Goal: Find specific page/section: Find specific page/section

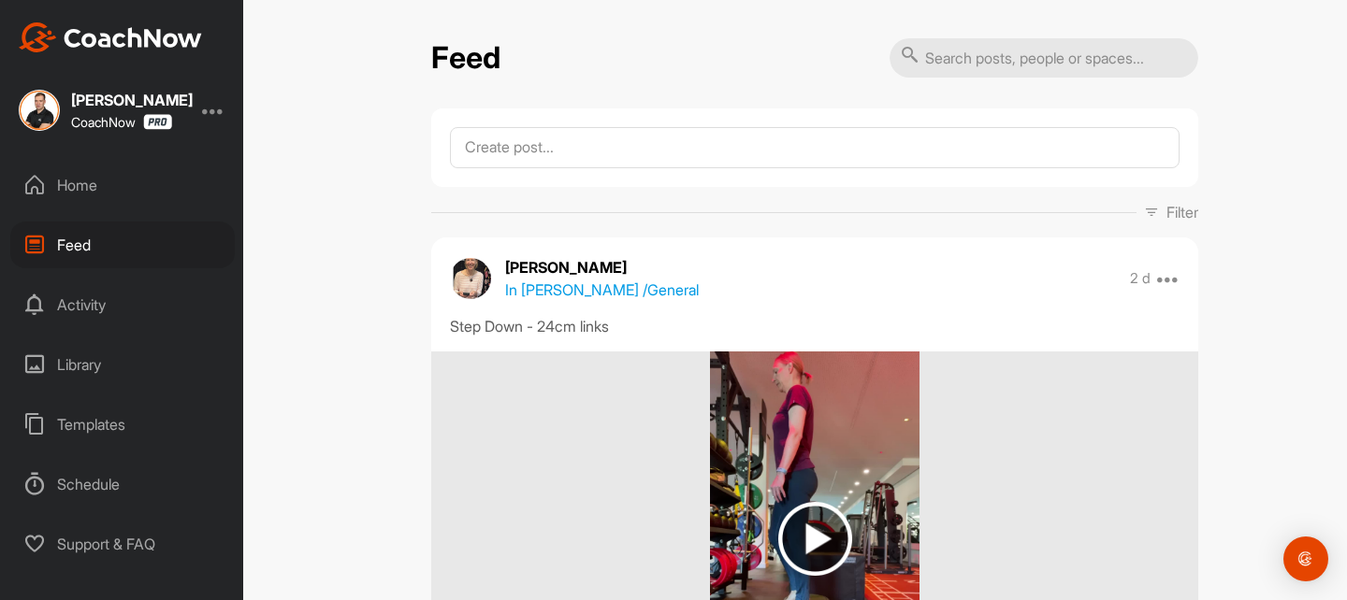
click at [1177, 222] on p "Filter" at bounding box center [1182, 212] width 32 height 22
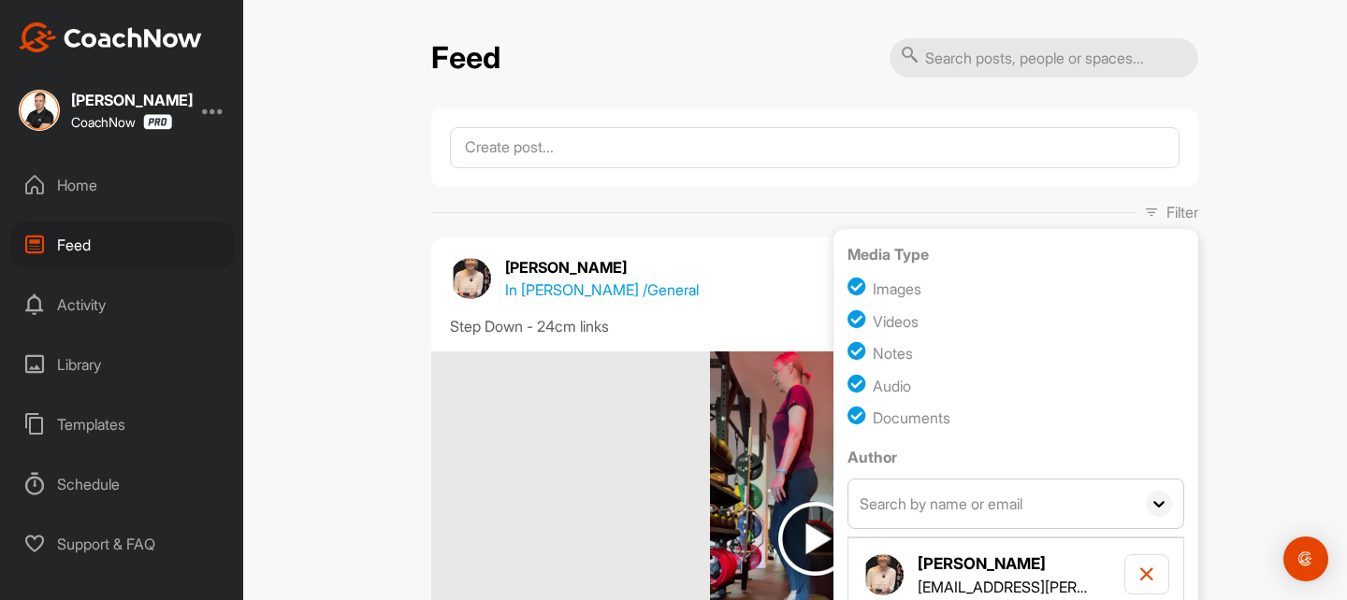
scroll to position [76, 0]
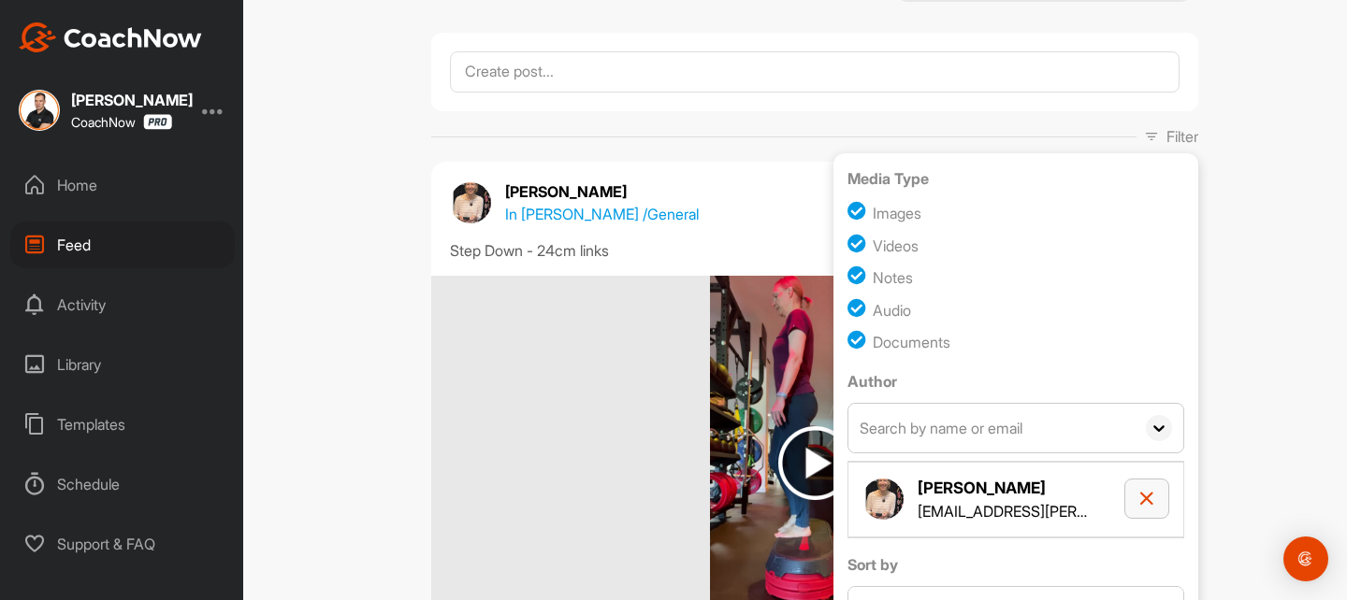
click at [1143, 512] on button "button" at bounding box center [1146, 499] width 45 height 40
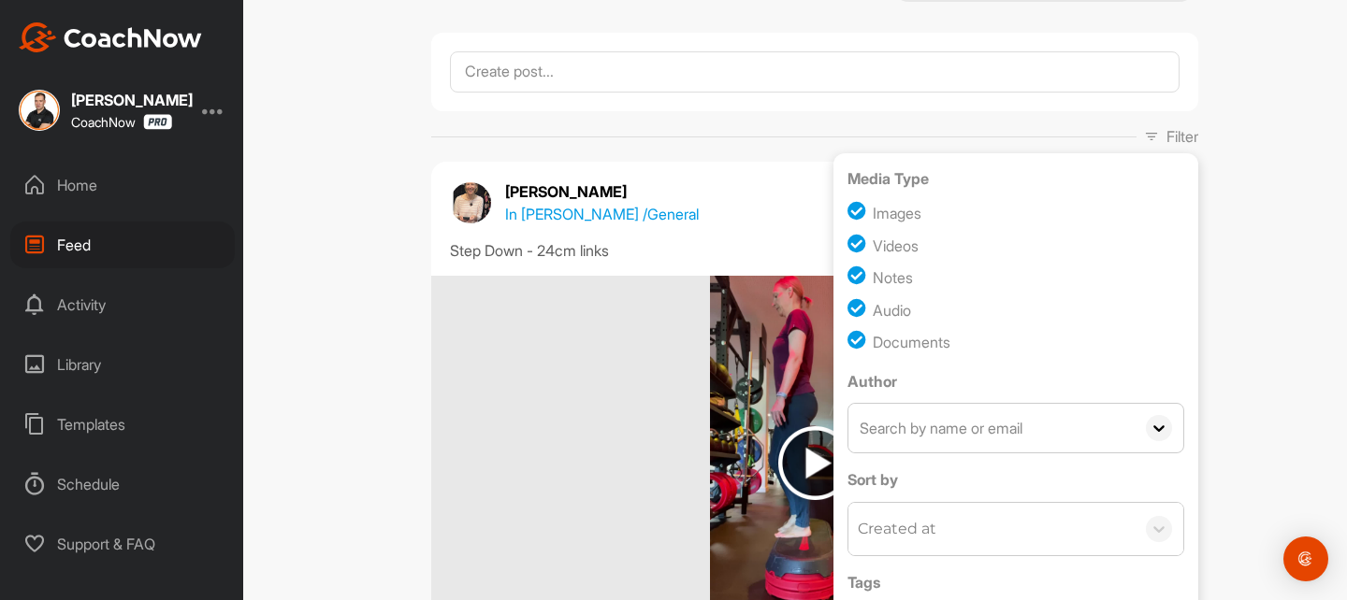
click at [921, 428] on input "text" at bounding box center [991, 428] width 286 height 49
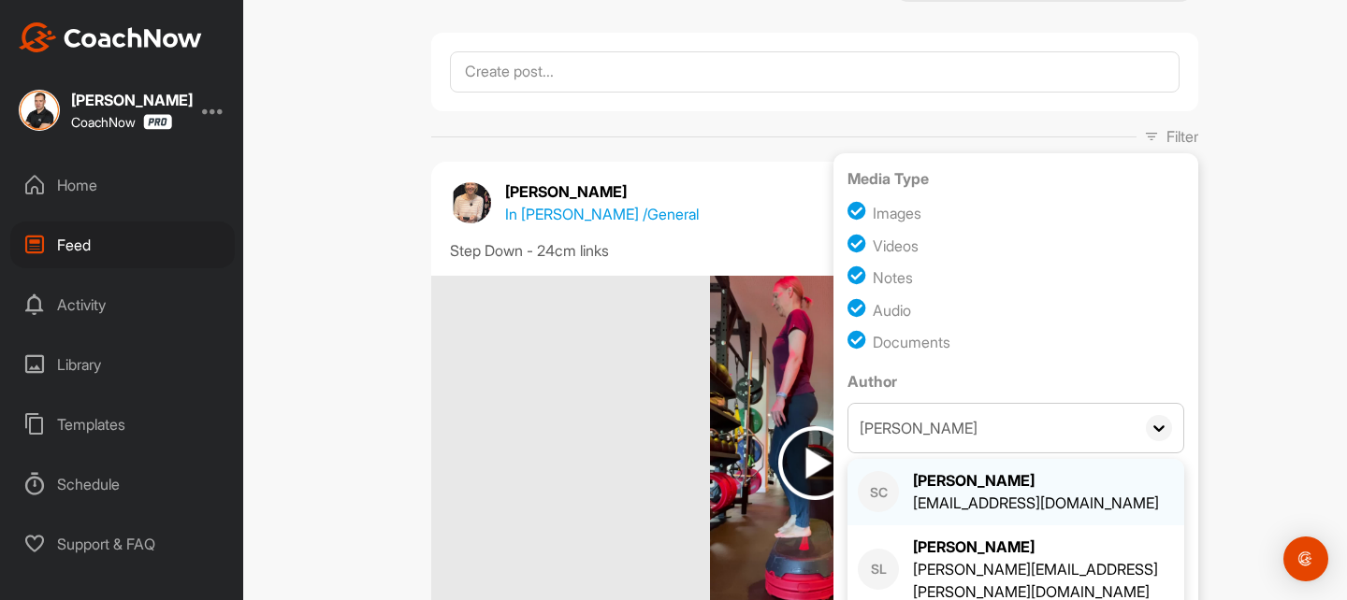
type input "[PERSON_NAME]"
click at [963, 511] on div "[EMAIL_ADDRESS][DOMAIN_NAME]" at bounding box center [1036, 503] width 246 height 22
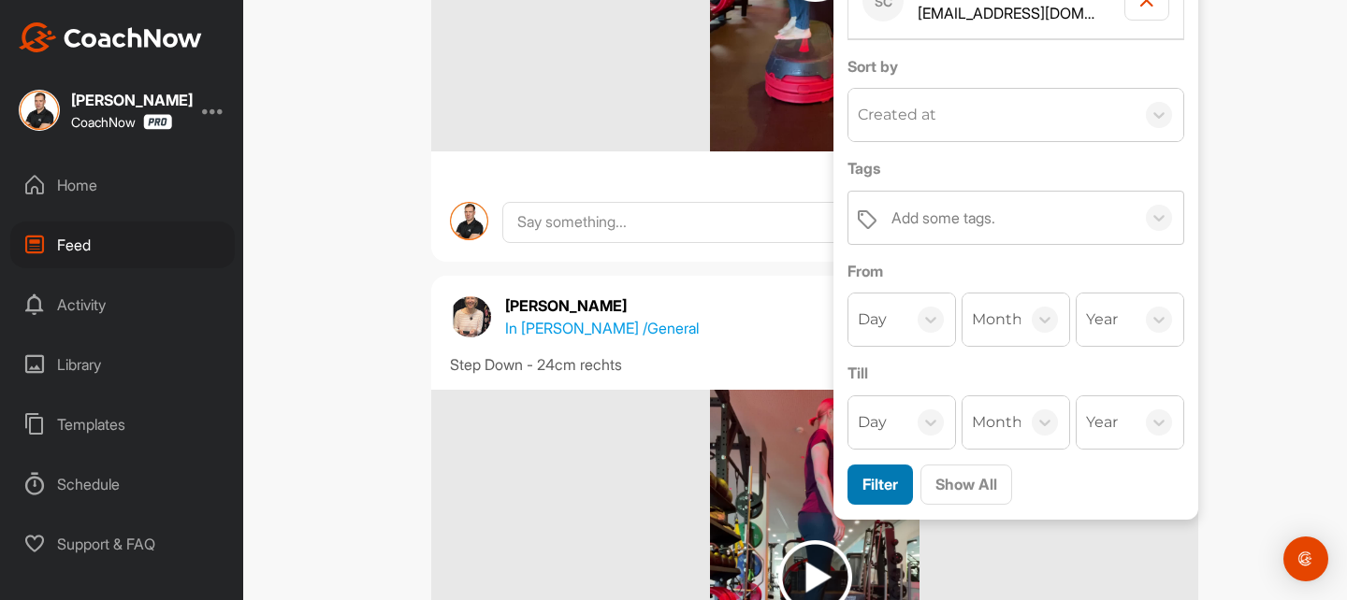
scroll to position [576, 0]
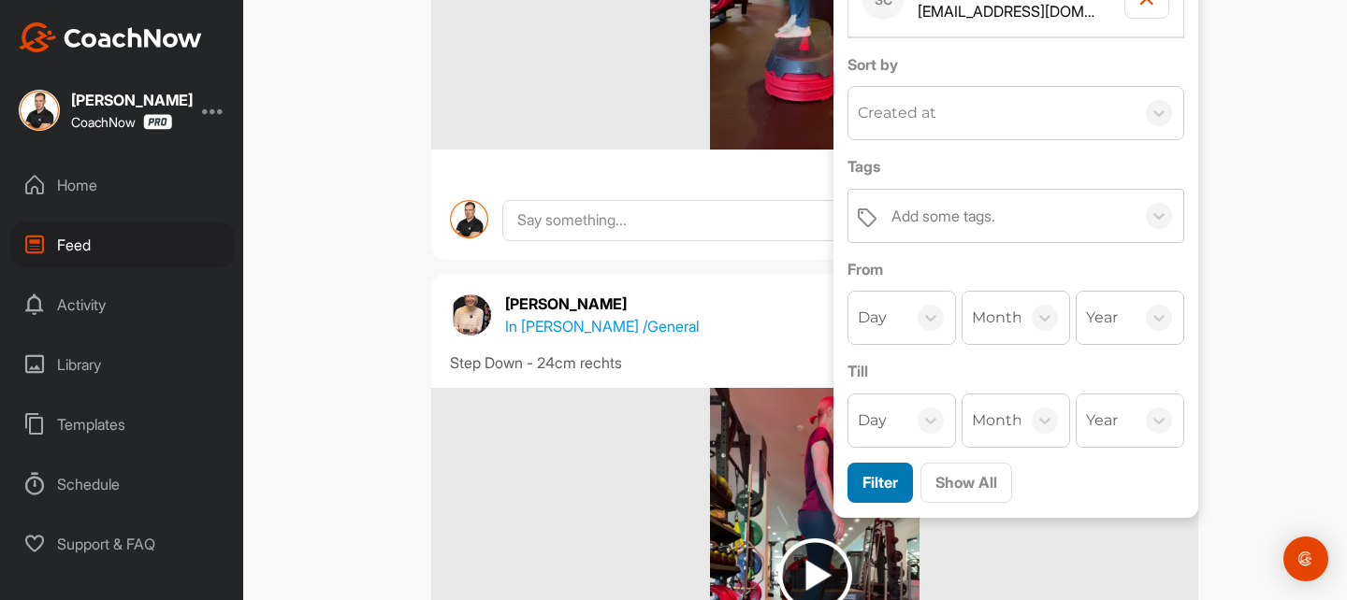
click at [879, 483] on span "Filter" at bounding box center [880, 482] width 36 height 19
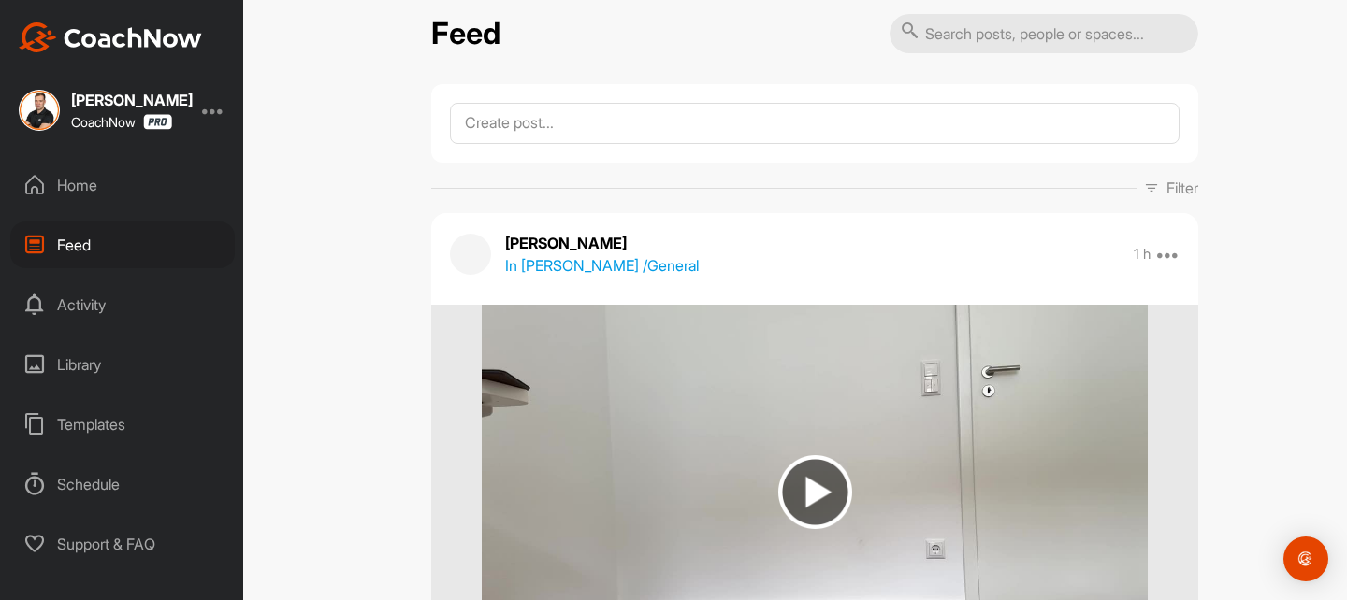
scroll to position [22, 0]
